Goal: Information Seeking & Learning: Check status

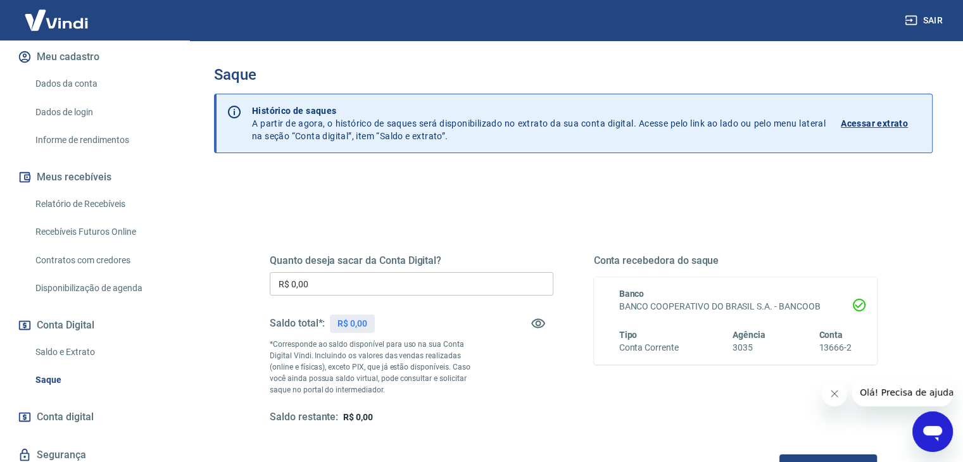
scroll to position [190, 0]
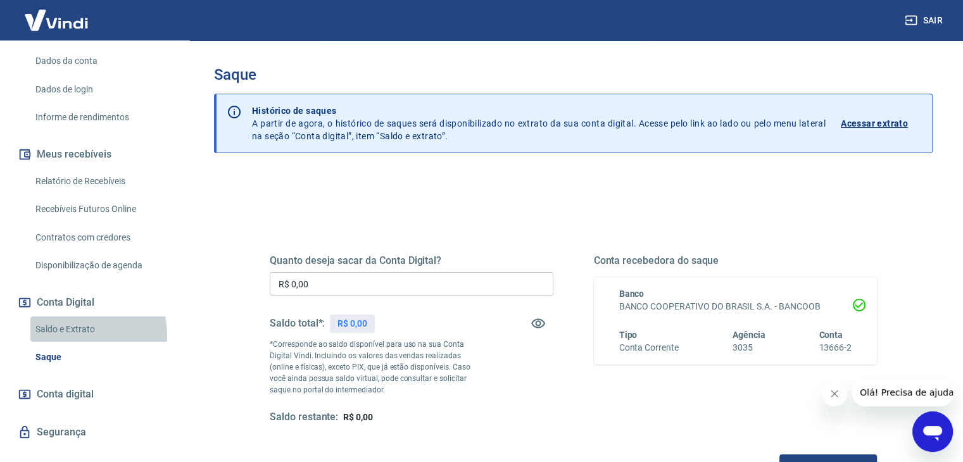
click at [76, 335] on link "Saldo e Extrato" at bounding box center [102, 330] width 144 height 26
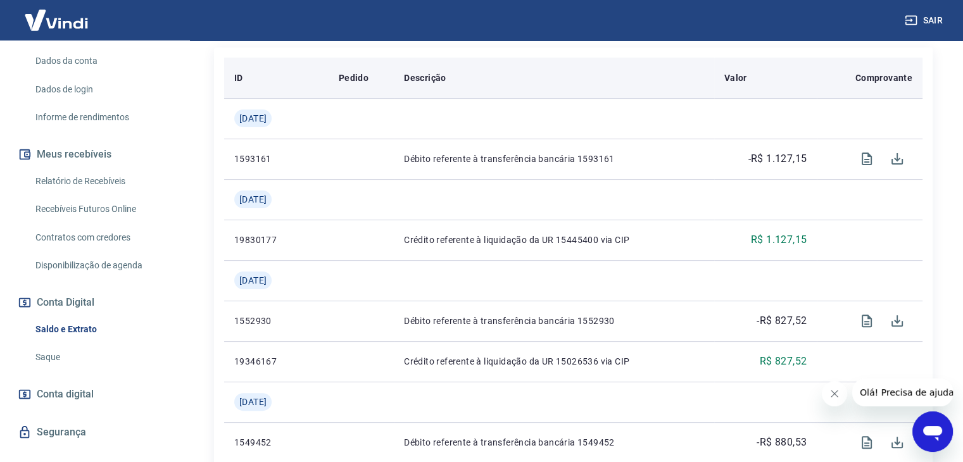
scroll to position [317, 0]
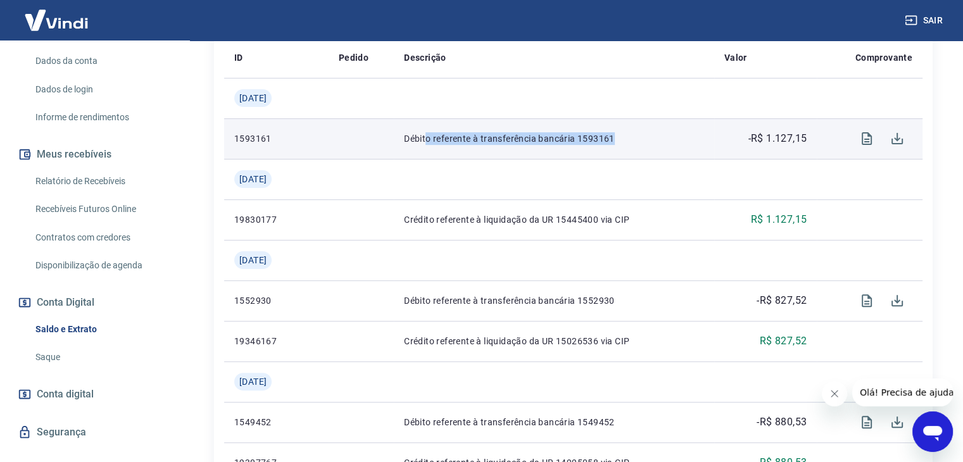
drag, startPoint x: 425, startPoint y: 140, endPoint x: 649, endPoint y: 145, distance: 224.2
click at [649, 145] on p "Débito referente à transferência bancária 1593161" at bounding box center [554, 138] width 300 height 13
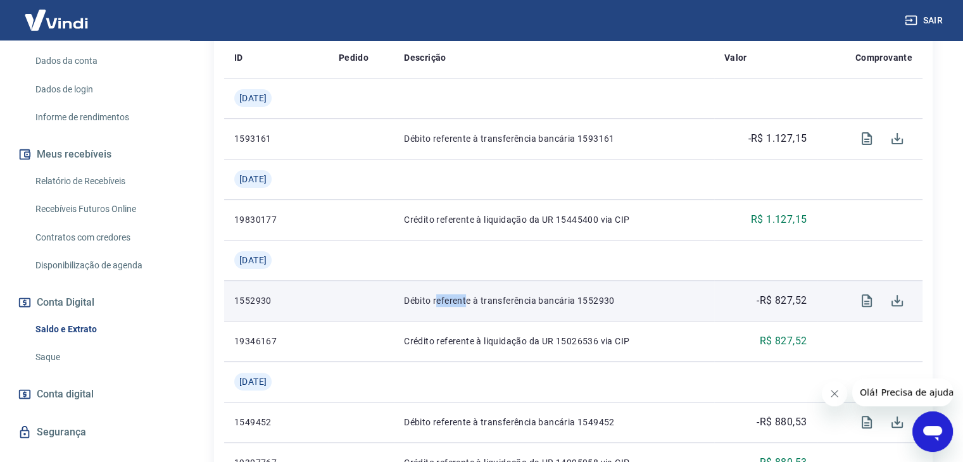
drag, startPoint x: 466, startPoint y: 304, endPoint x: 643, endPoint y: 312, distance: 177.4
click at [598, 305] on p "Débito referente à transferência bancária 1552930" at bounding box center [554, 300] width 300 height 13
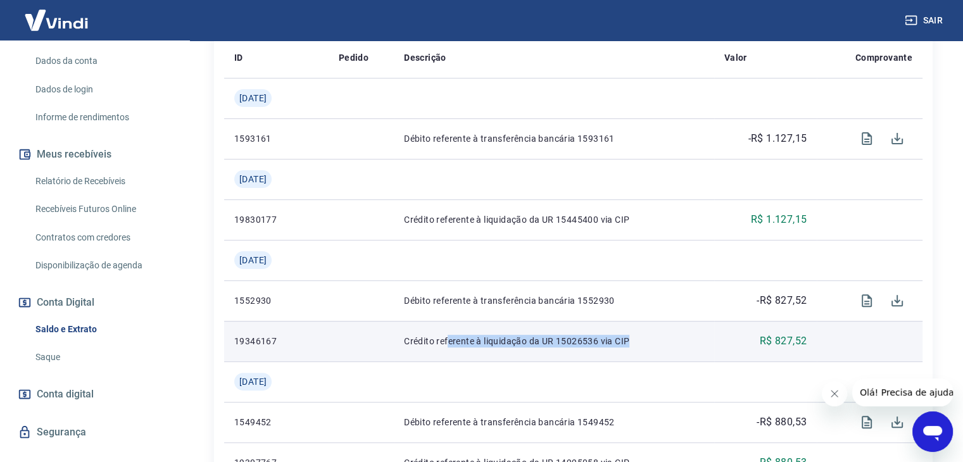
drag, startPoint x: 467, startPoint y: 346, endPoint x: 708, endPoint y: 346, distance: 240.6
click at [708, 346] on td "Crédito referente à liquidação da UR 15026536 via CIP" at bounding box center [554, 341] width 320 height 41
drag, startPoint x: 782, startPoint y: 343, endPoint x: 894, endPoint y: 344, distance: 111.4
click at [865, 344] on tr "19346167 Crédito referente à liquidação da UR 15026536 via CIP R$ 827,52" at bounding box center [573, 341] width 698 height 41
click at [894, 344] on td at bounding box center [870, 341] width 106 height 41
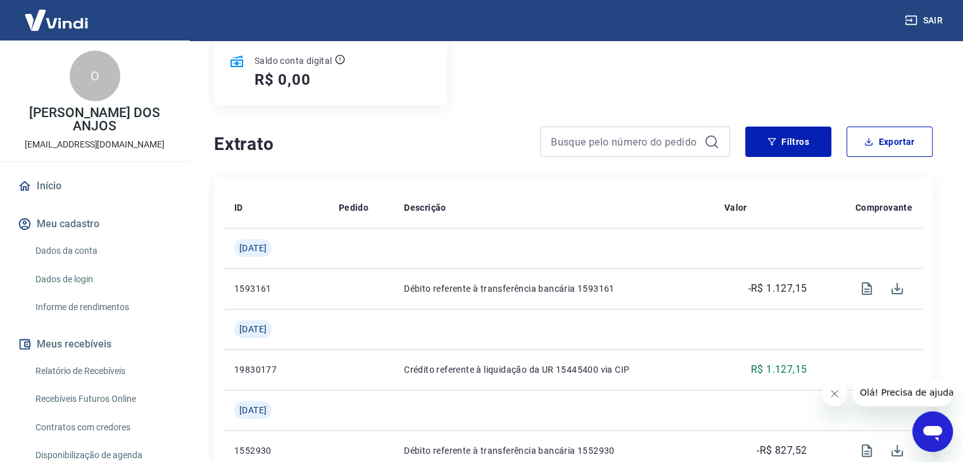
scroll to position [0, 0]
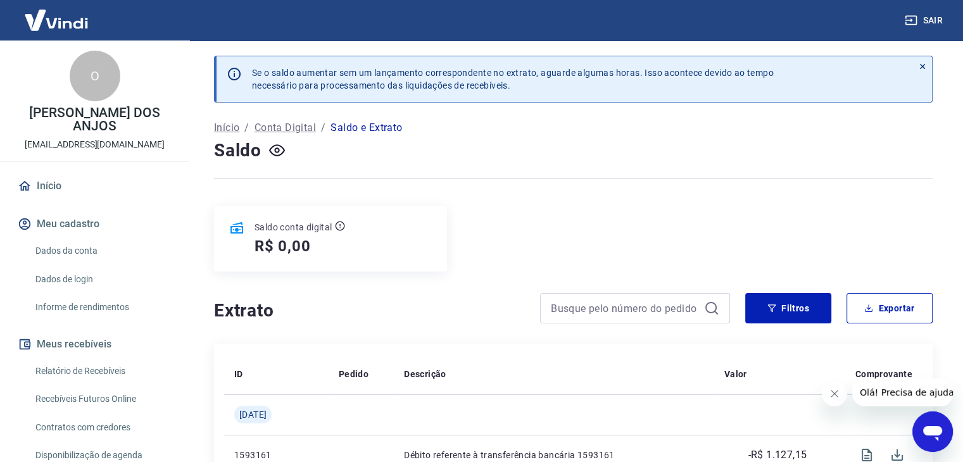
drag, startPoint x: 61, startPoint y: 21, endPoint x: 96, endPoint y: 11, distance: 35.5
click at [61, 21] on img at bounding box center [56, 20] width 82 height 39
